Goal: Information Seeking & Learning: Learn about a topic

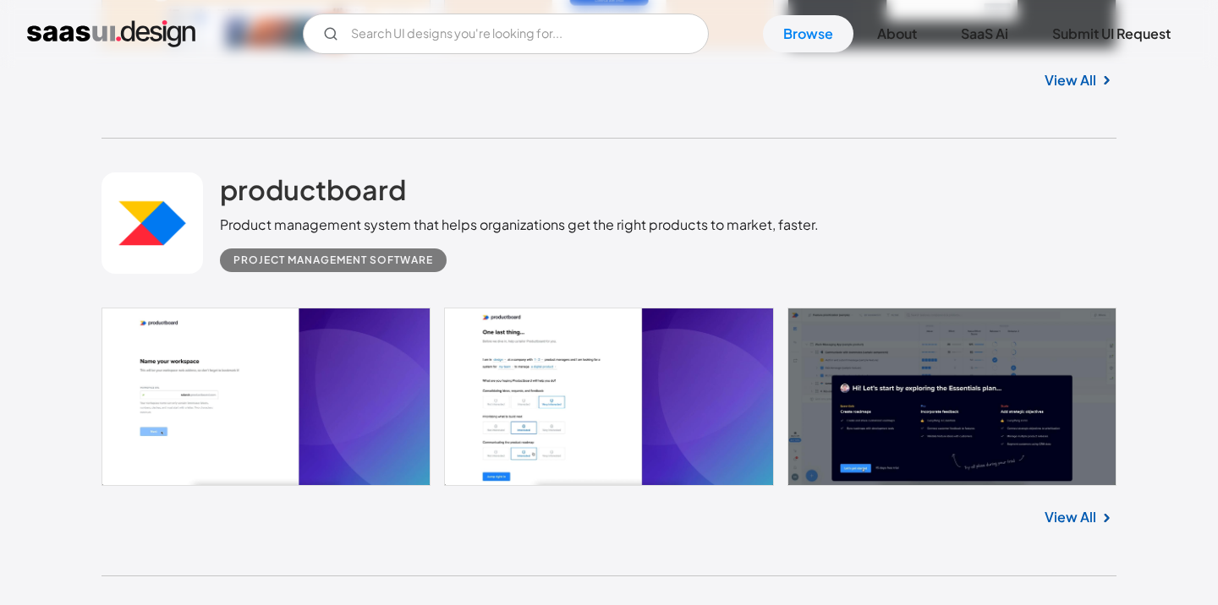
scroll to position [2271, 0]
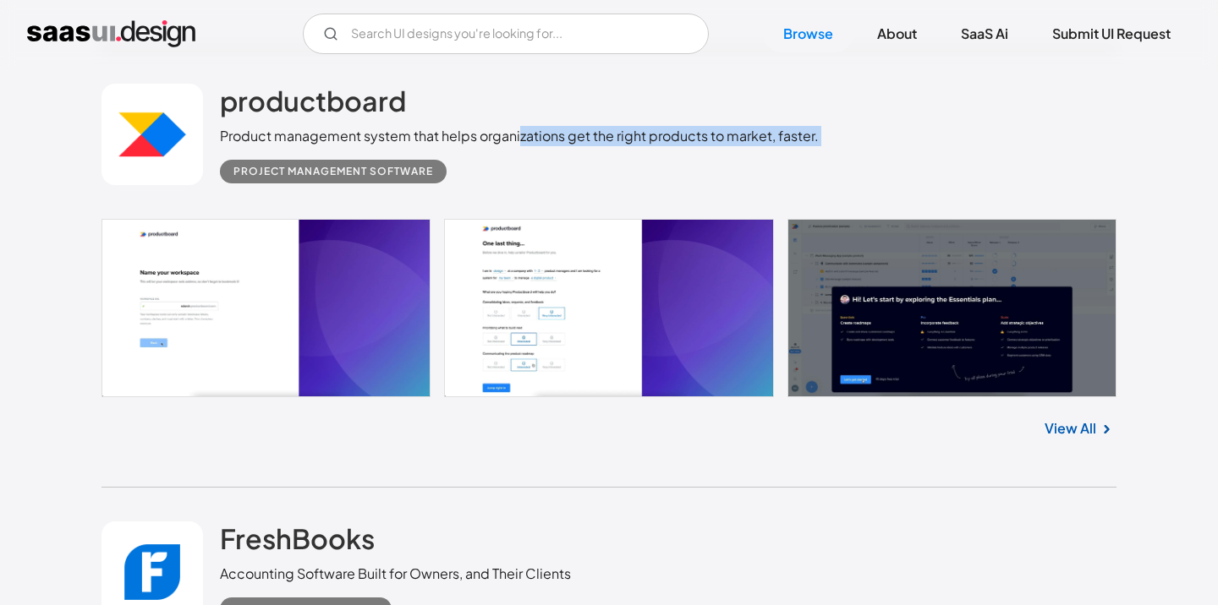
drag, startPoint x: 519, startPoint y: 135, endPoint x: 540, endPoint y: 158, distance: 31.1
click at [540, 158] on div "productboard Product management system that helps organizations get the right p…" at bounding box center [519, 134] width 599 height 100
click at [555, 169] on div "Project Management Software" at bounding box center [519, 164] width 599 height 37
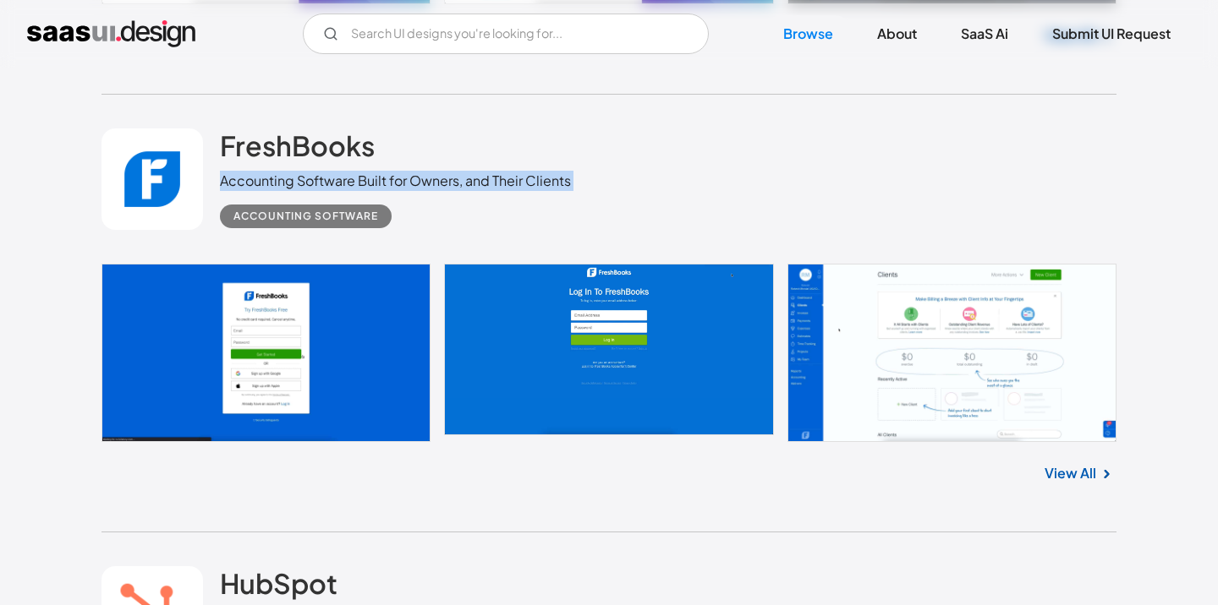
drag, startPoint x: 456, startPoint y: 162, endPoint x: 557, endPoint y: 205, distance: 110.6
click at [556, 205] on div "FreshBooks Accounting Software Built for Owners, and Their Clients Accounting S…" at bounding box center [395, 179] width 351 height 100
click at [557, 205] on div "Accounting Software" at bounding box center [395, 209] width 351 height 37
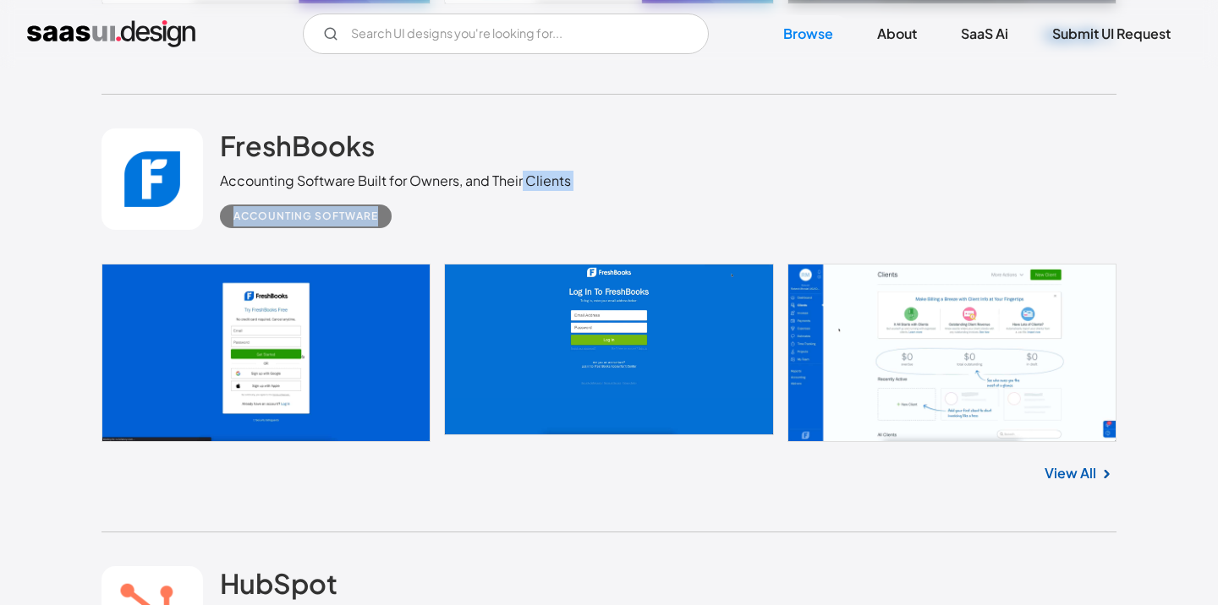
drag, startPoint x: 593, startPoint y: 222, endPoint x: 499, endPoint y: 169, distance: 107.9
click at [512, 179] on div "FreshBooks Accounting Software Built for Owners, and Their Clients Accounting S…" at bounding box center [608, 179] width 1015 height 169
click at [494, 172] on div "FreshBooks Accounting Software Built for Owners, and Their Clients Accounting S…" at bounding box center [395, 179] width 351 height 100
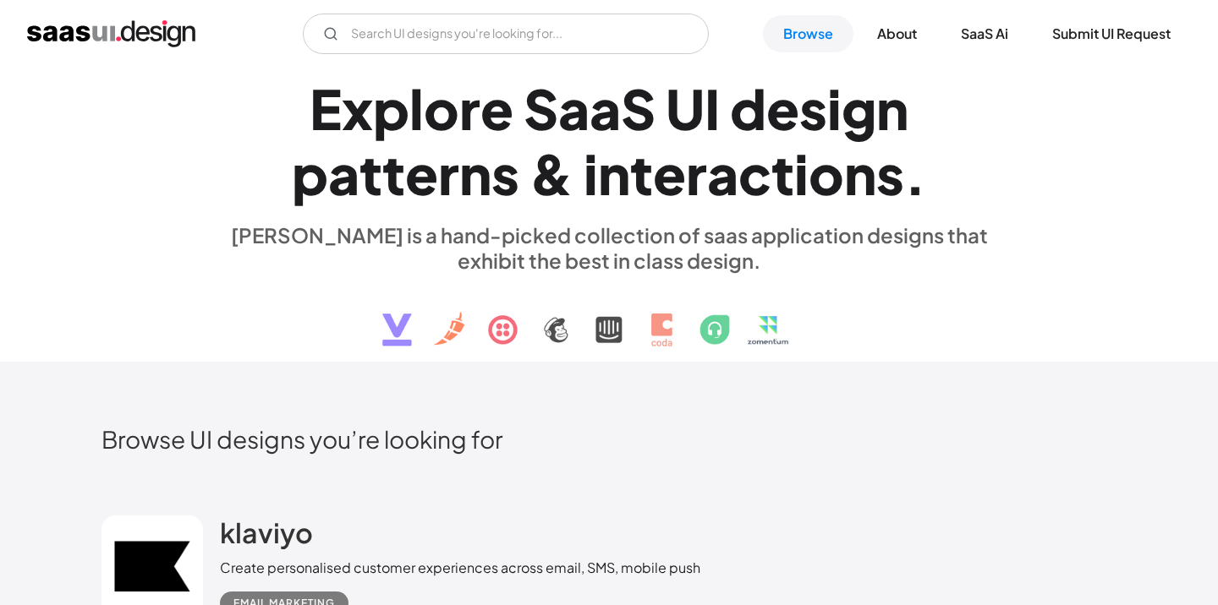
scroll to position [0, 0]
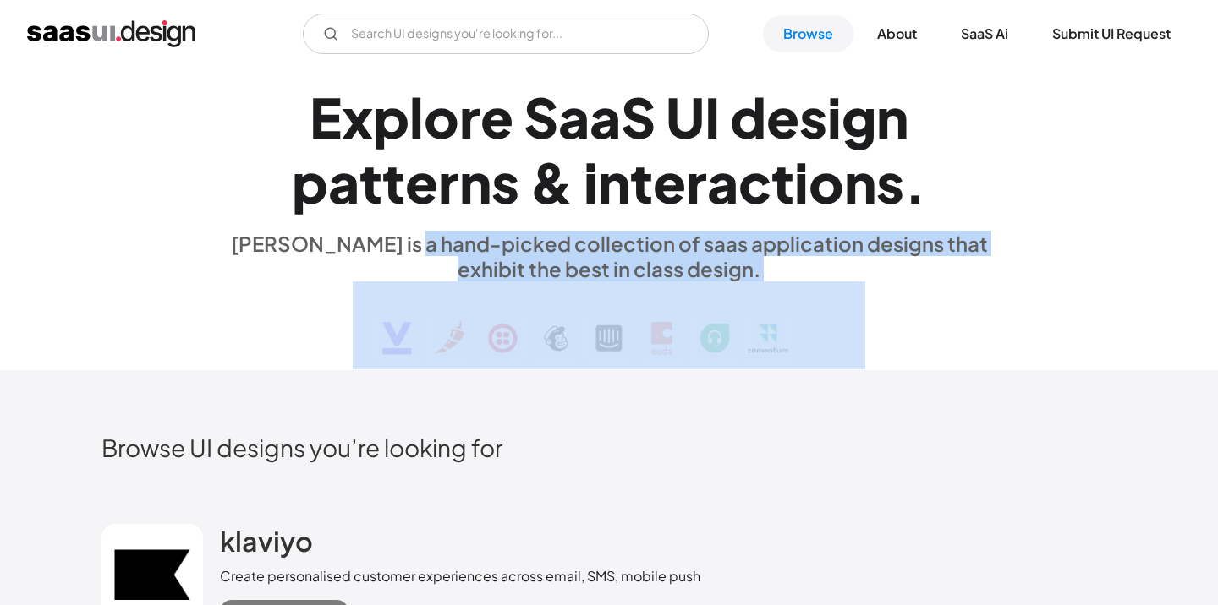
drag, startPoint x: 391, startPoint y: 255, endPoint x: 705, endPoint y: 310, distance: 319.5
click at [705, 310] on div "E x p l o r e S a a S U I d e s i g n p a t t e r n s & i n t e r a c t i o n s…" at bounding box center [609, 219] width 778 height 303
click at [681, 278] on div "[PERSON_NAME] is a hand-picked collection of saas application designs that exhi…" at bounding box center [609, 256] width 778 height 51
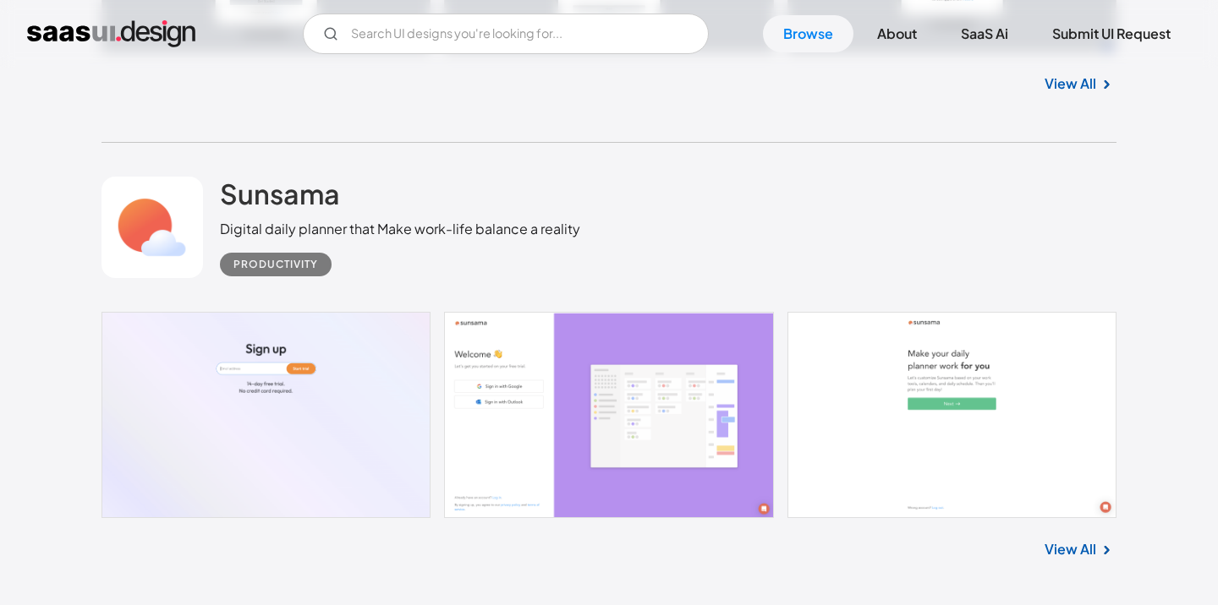
scroll to position [7559, 0]
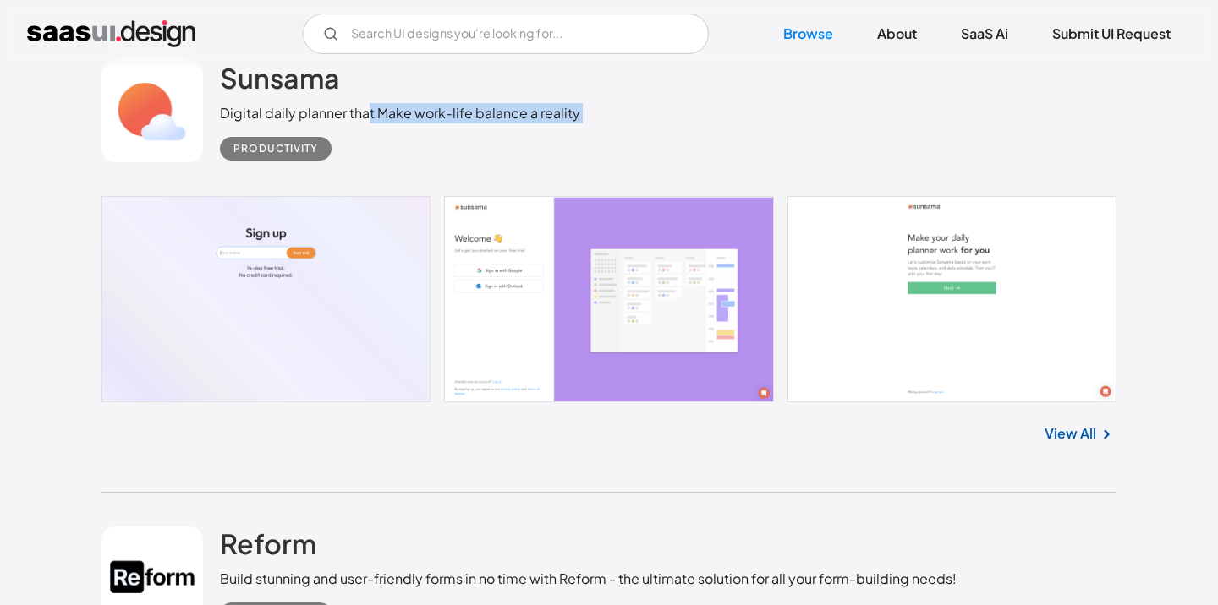
drag, startPoint x: 364, startPoint y: 116, endPoint x: 432, endPoint y: 150, distance: 75.6
click at [430, 150] on div "Sunsama Digital daily planner that Make work-life balance a reality Productivity" at bounding box center [400, 111] width 360 height 100
click at [432, 151] on div "Productivity" at bounding box center [400, 141] width 360 height 37
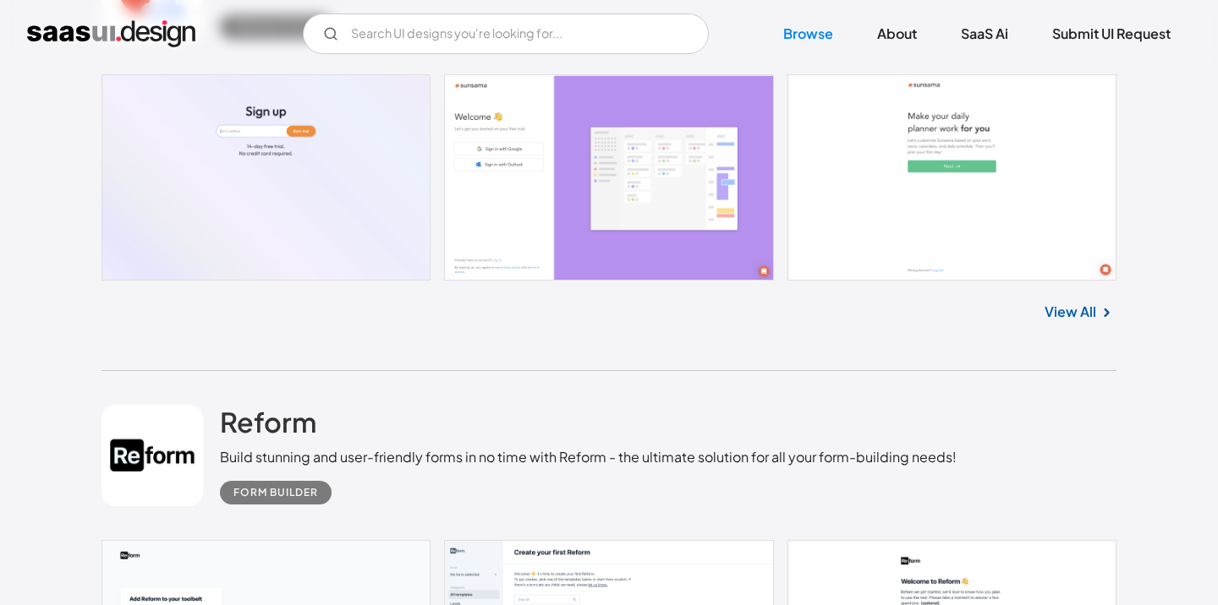
scroll to position [7985, 0]
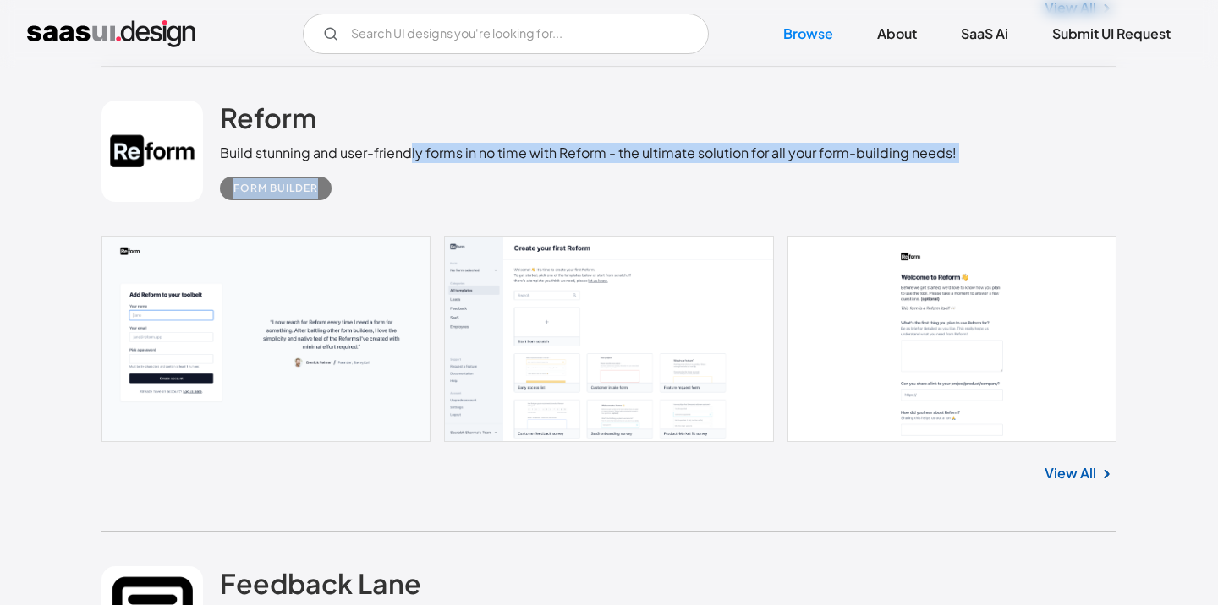
drag, startPoint x: 436, startPoint y: 173, endPoint x: 492, endPoint y: 200, distance: 62.4
click at [490, 199] on div "Reform Build stunning and user-friendly forms in no time with Reform - the ulti…" at bounding box center [588, 151] width 737 height 100
click at [492, 200] on div "Form Builder" at bounding box center [588, 181] width 737 height 37
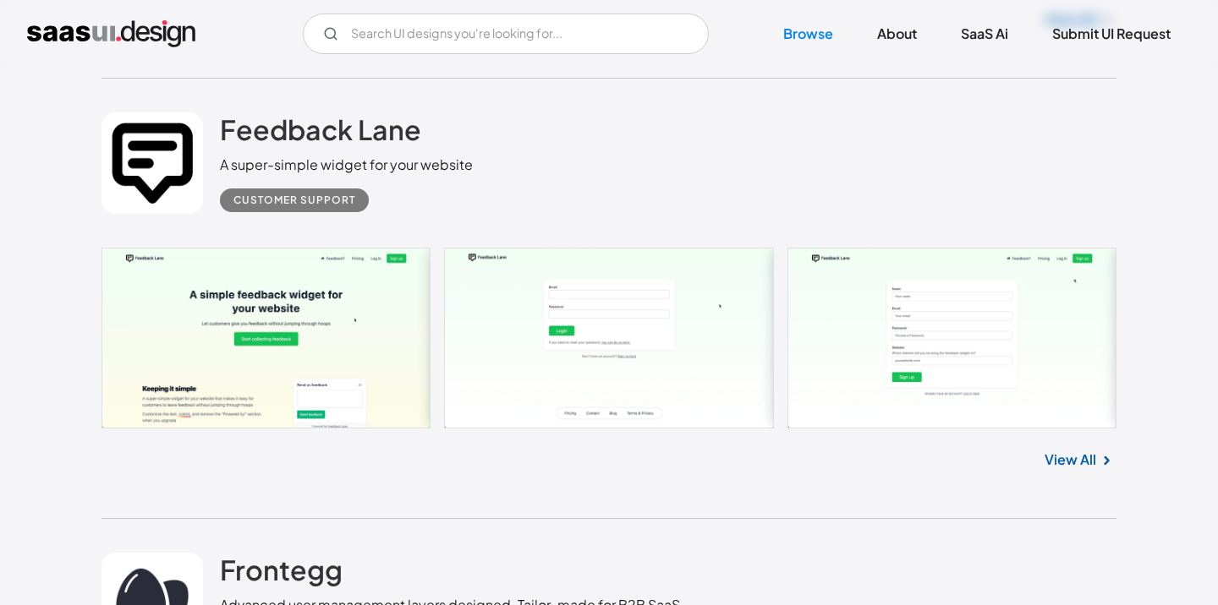
scroll to position [8420, 0]
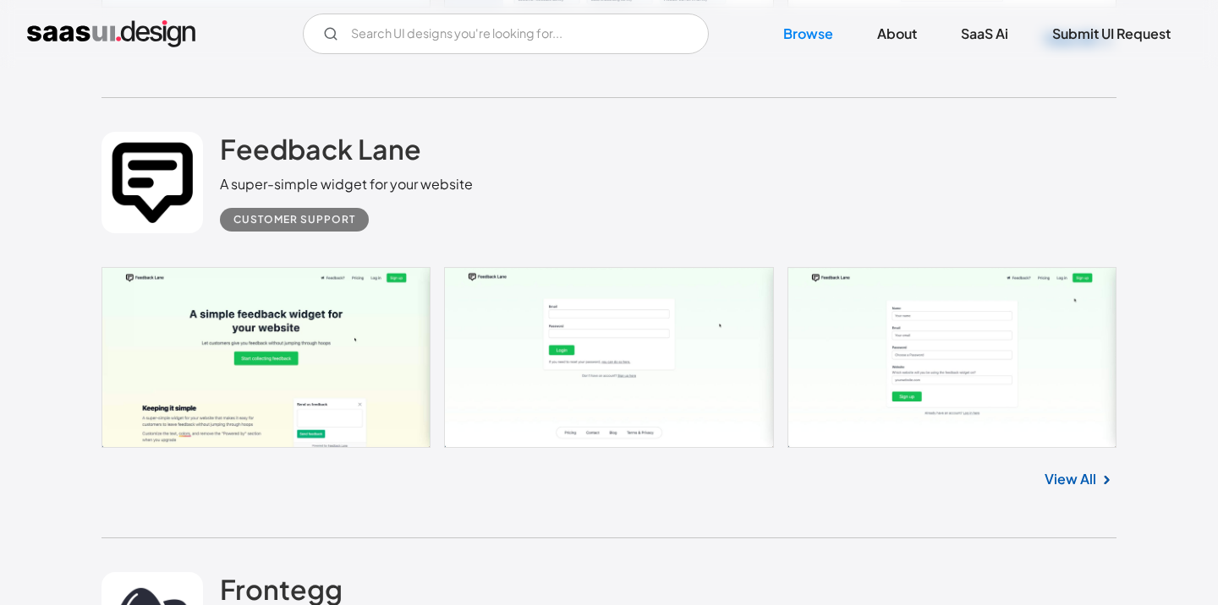
click at [313, 413] on link at bounding box center [608, 357] width 1015 height 181
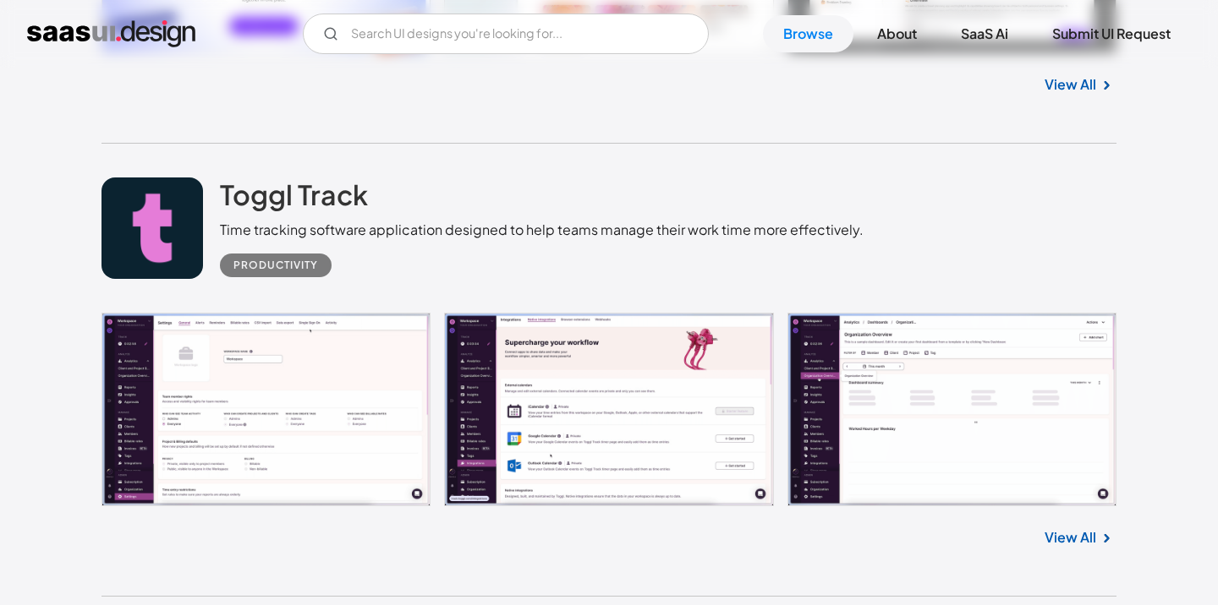
scroll to position [27901, 0]
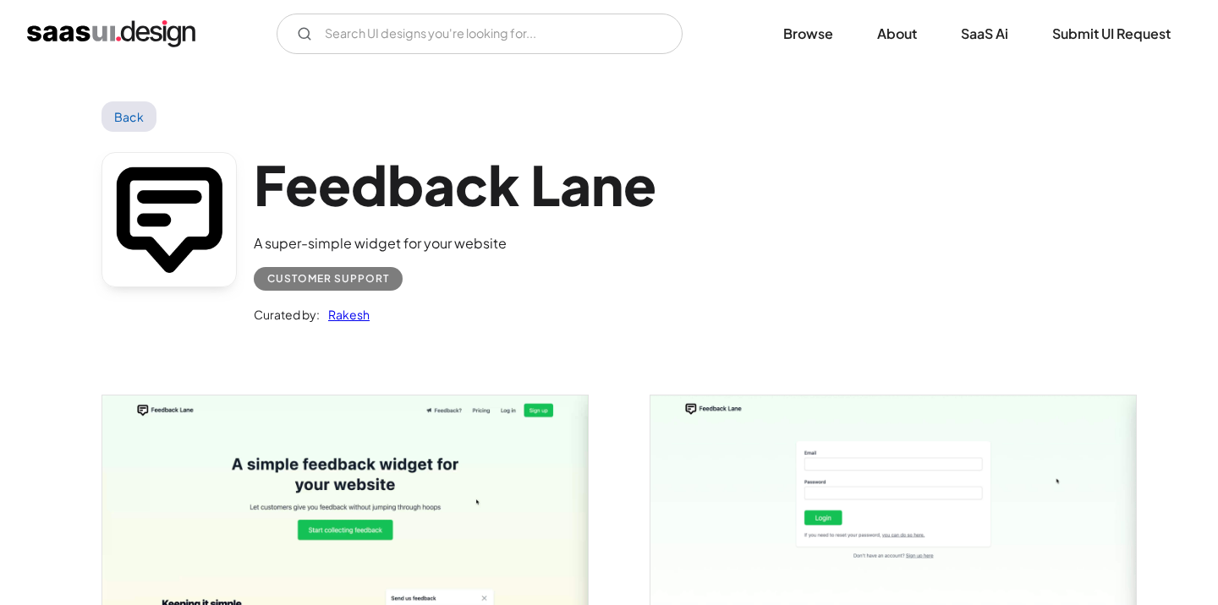
scroll to position [186, 0]
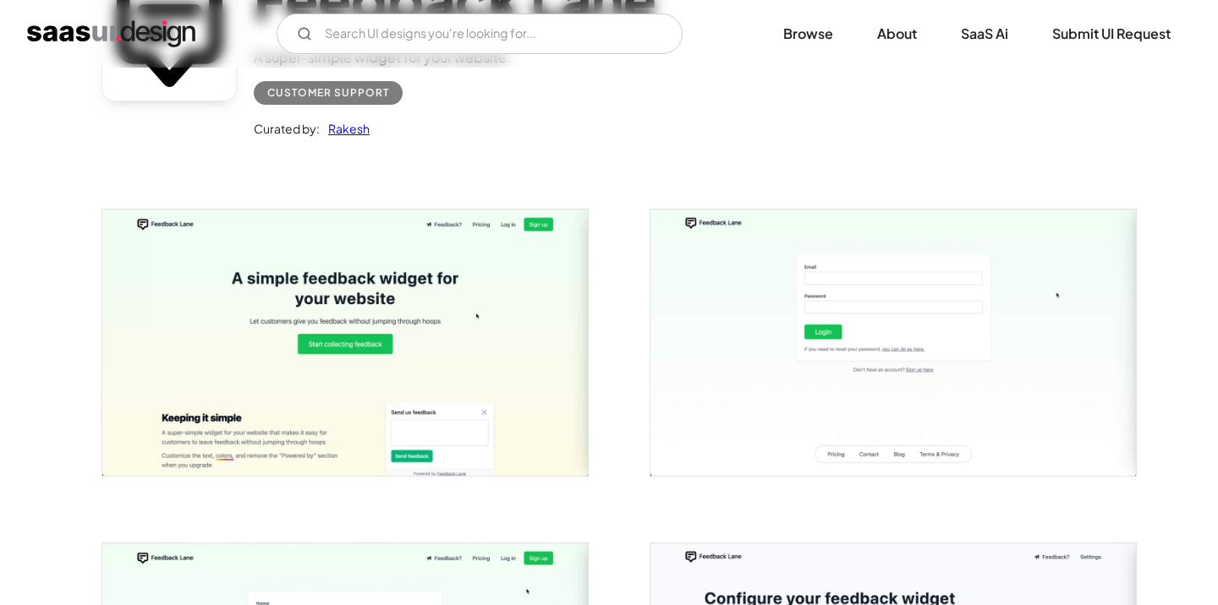
click at [463, 437] on img "open lightbox" at bounding box center [344, 343] width 485 height 266
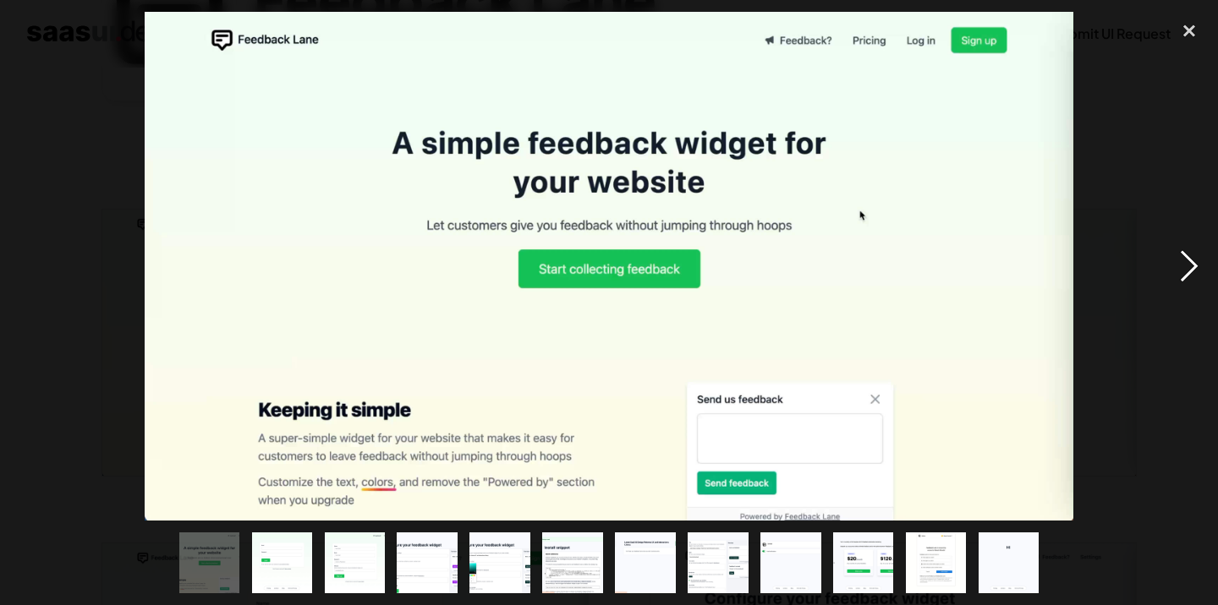
click at [1190, 264] on div "next image" at bounding box center [1189, 266] width 58 height 508
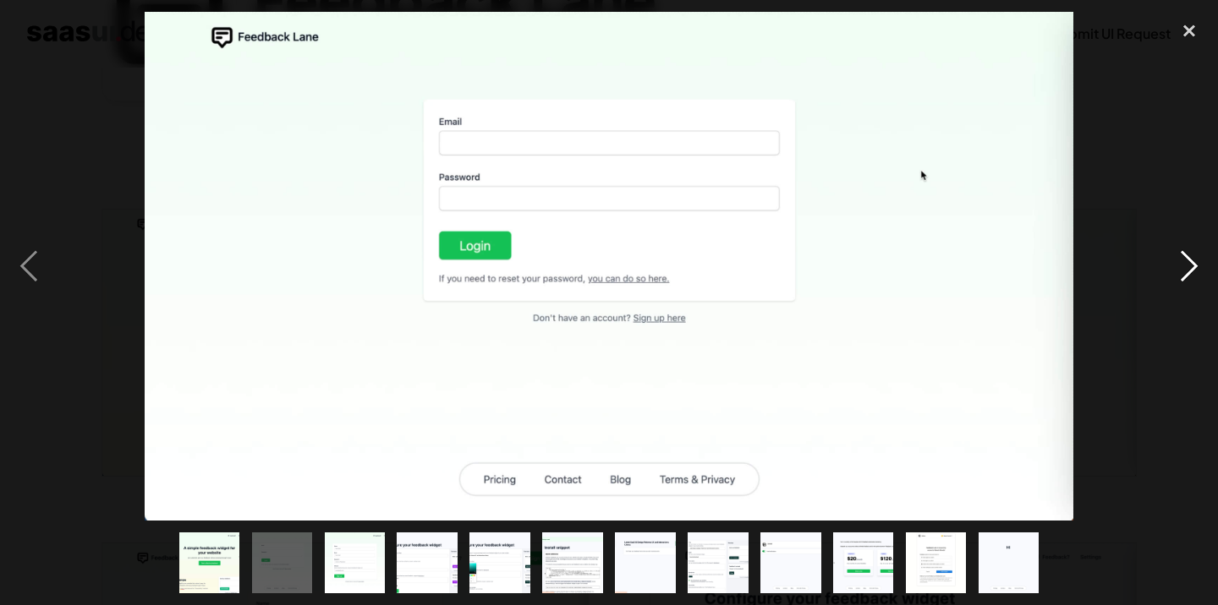
click at [1190, 264] on div "next image" at bounding box center [1189, 266] width 58 height 508
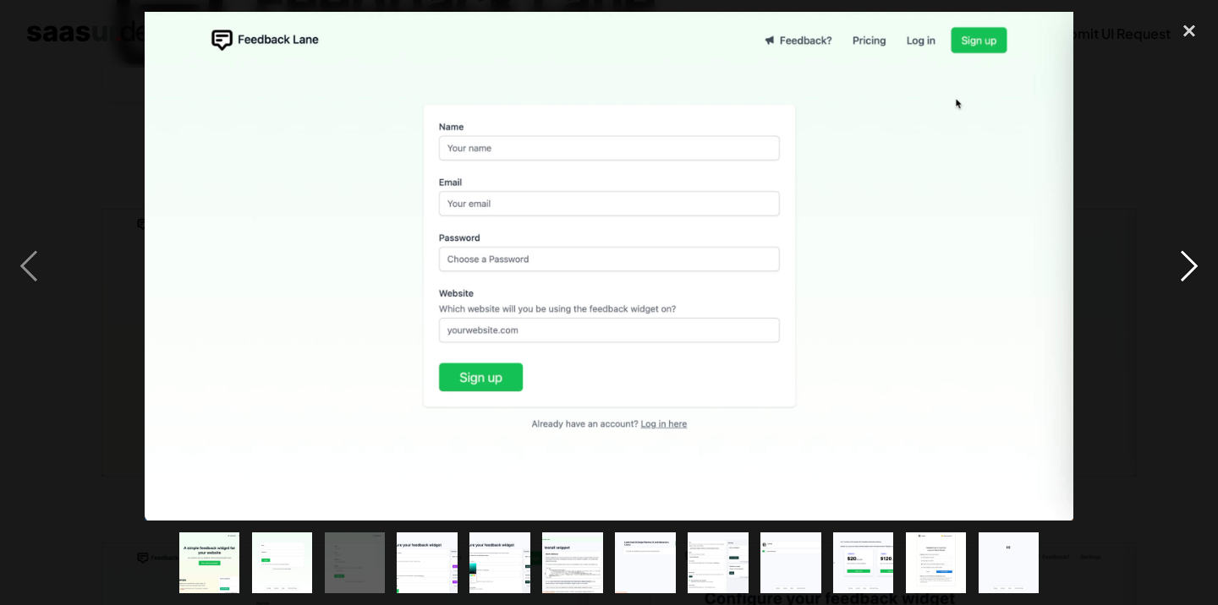
click at [1190, 264] on div "next image" at bounding box center [1189, 266] width 58 height 508
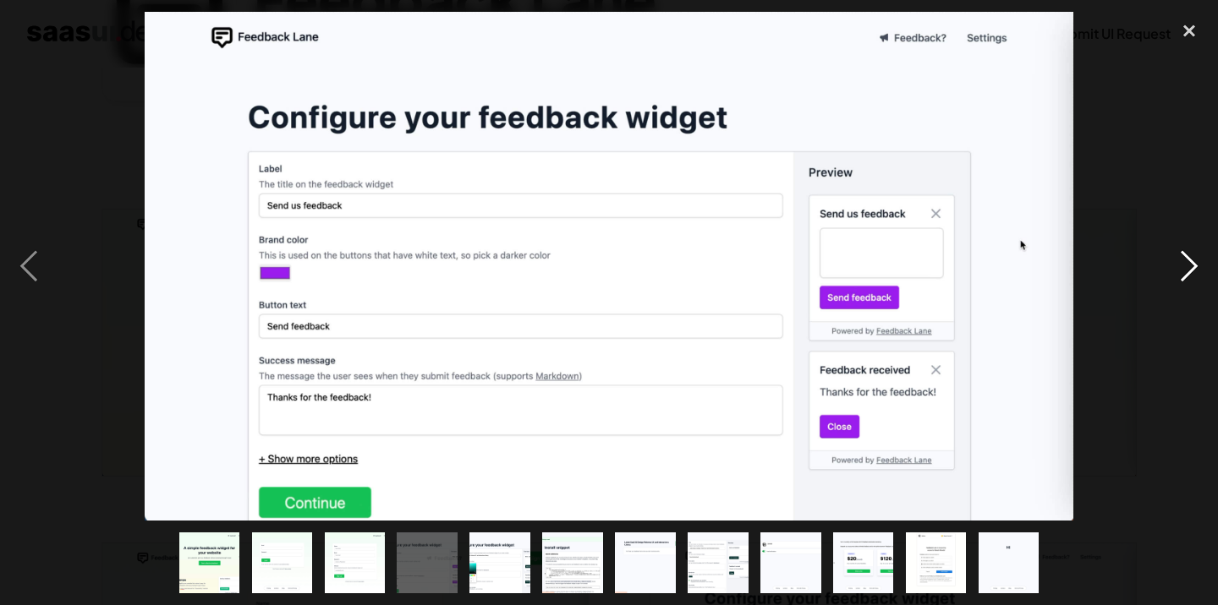
click at [1190, 264] on div "next image" at bounding box center [1189, 266] width 58 height 508
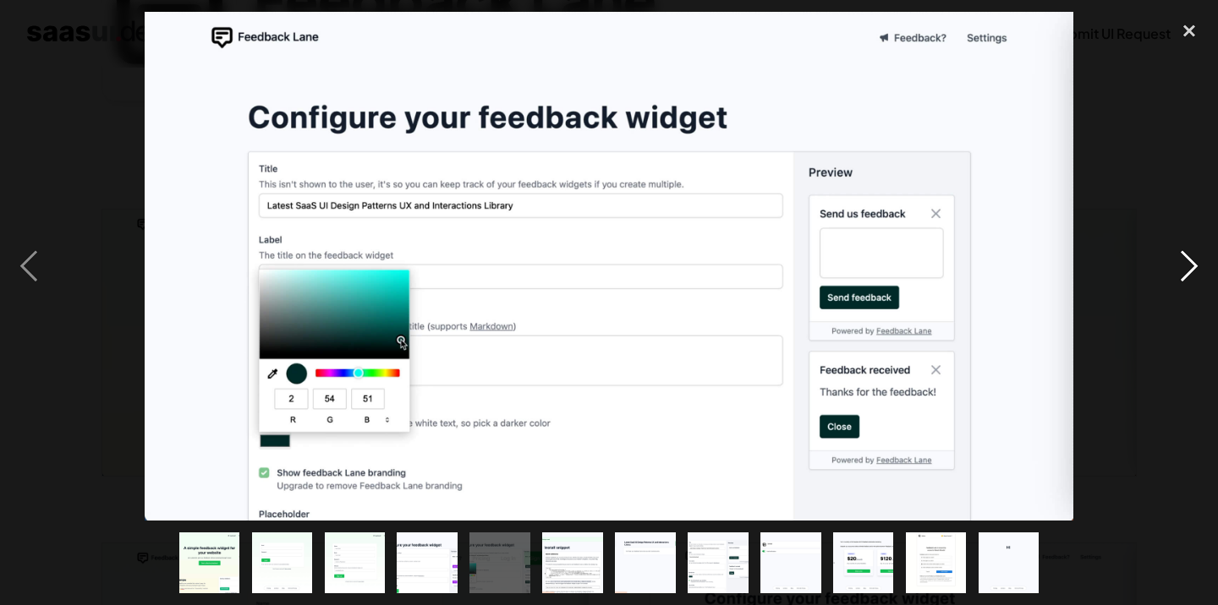
click at [1190, 264] on div "next image" at bounding box center [1189, 266] width 58 height 508
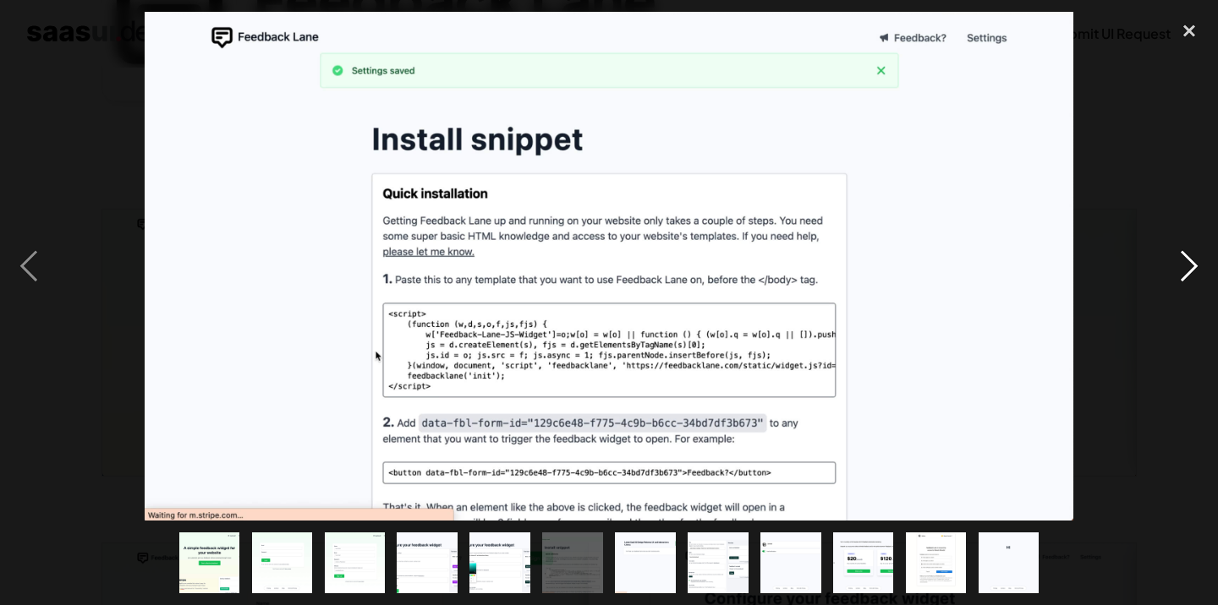
click at [1190, 264] on div "next image" at bounding box center [1189, 266] width 58 height 508
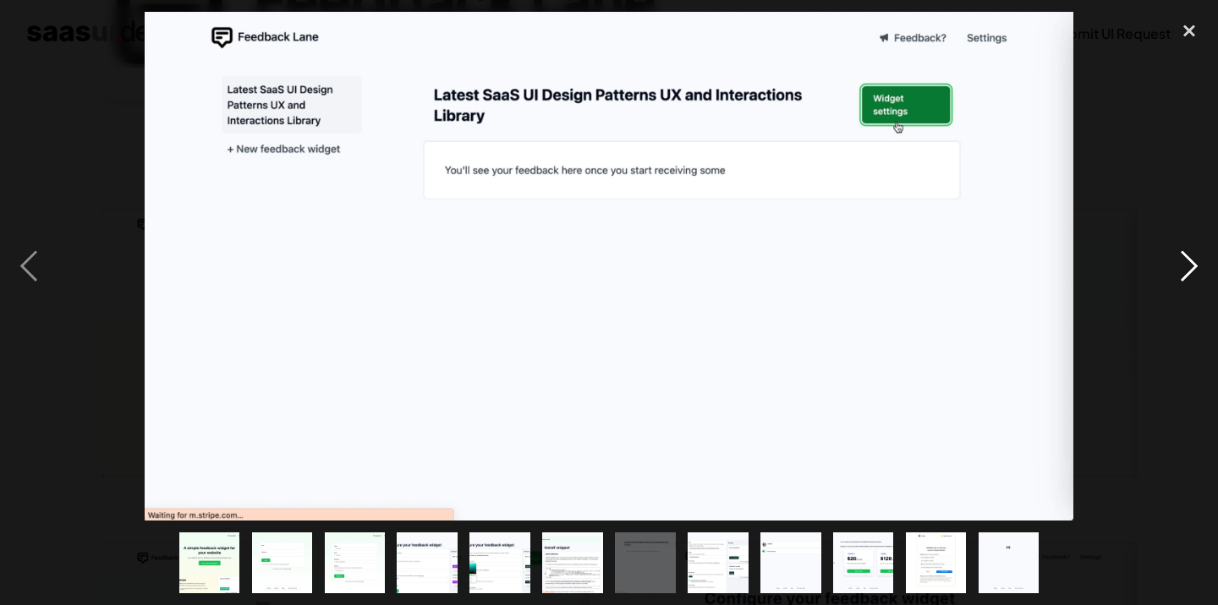
click at [1190, 264] on div "next image" at bounding box center [1189, 266] width 58 height 508
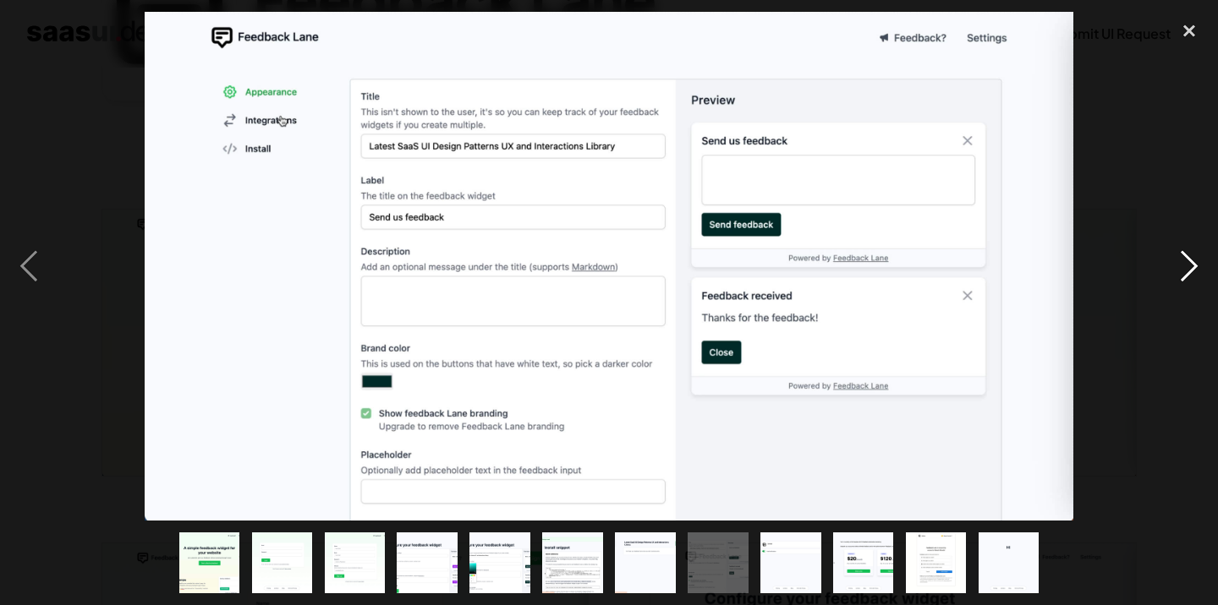
click at [1190, 264] on div "next image" at bounding box center [1189, 266] width 58 height 508
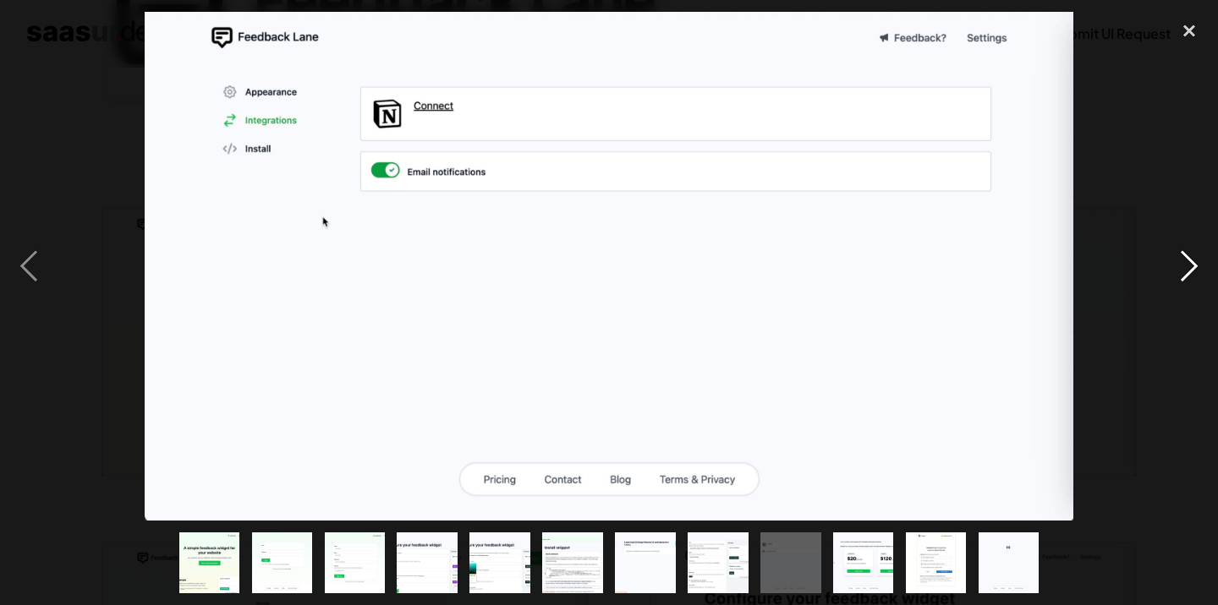
click at [1190, 264] on div "next image" at bounding box center [1189, 266] width 58 height 508
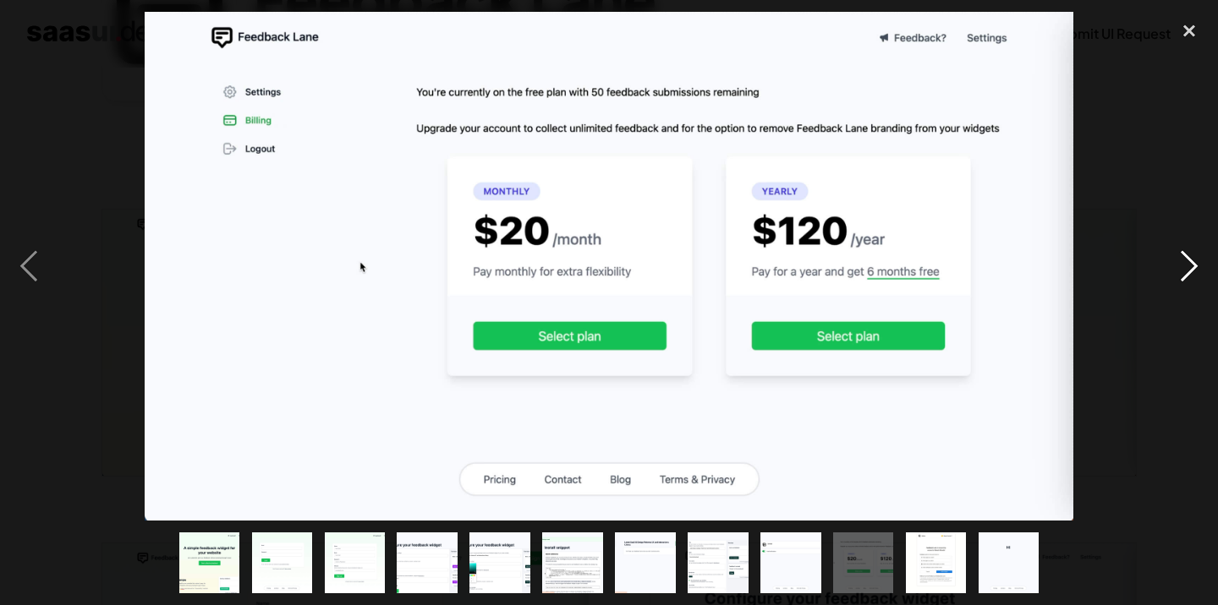
click at [1190, 264] on div "next image" at bounding box center [1189, 266] width 58 height 508
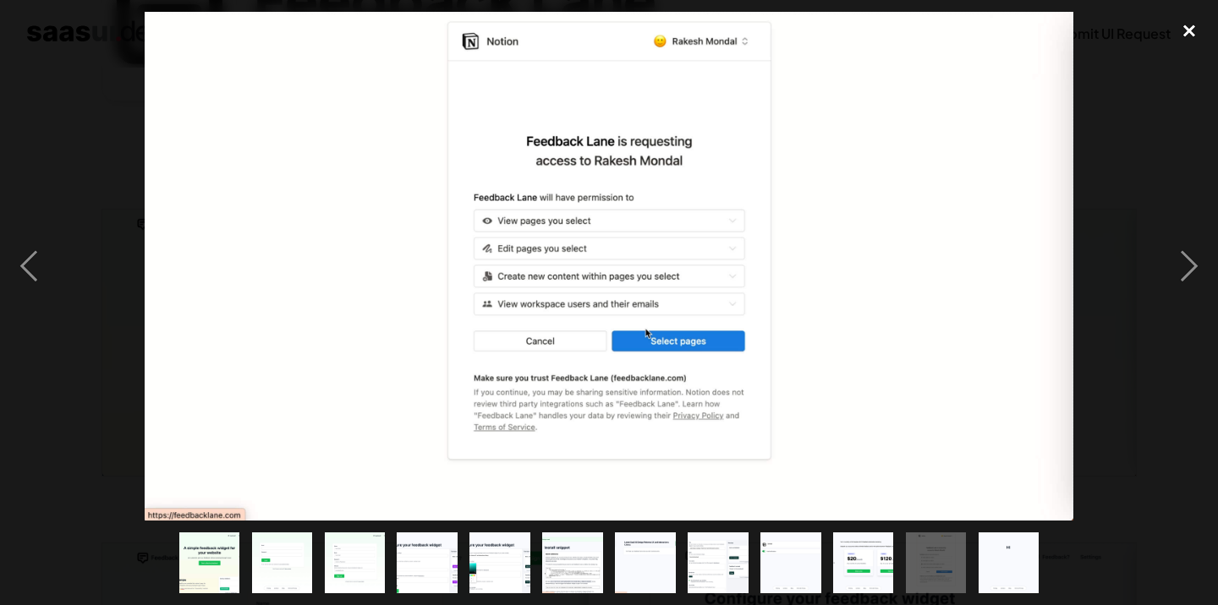
click at [1185, 28] on div "close lightbox" at bounding box center [1189, 30] width 58 height 37
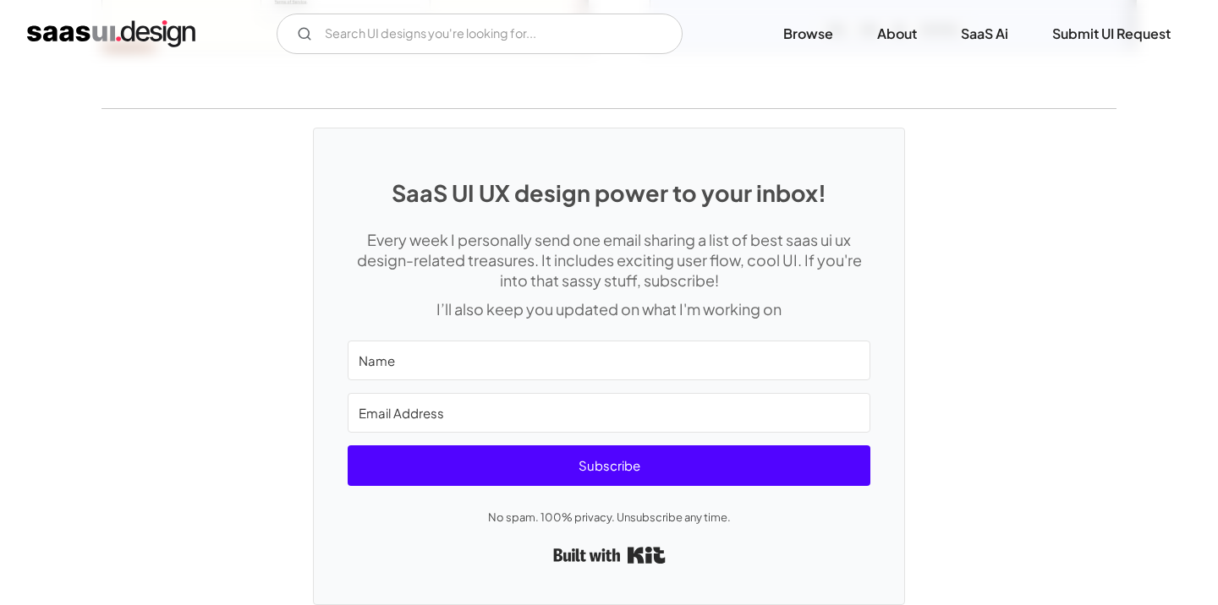
scroll to position [2336, 0]
